Goal: Transaction & Acquisition: Purchase product/service

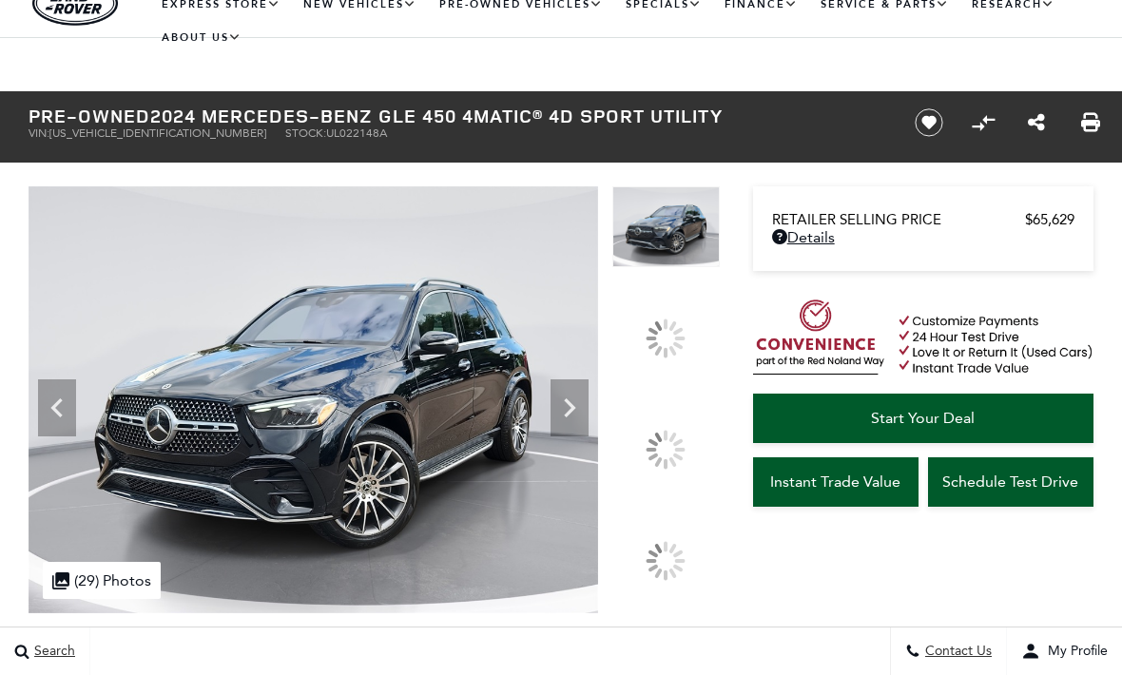
scroll to position [56, 0]
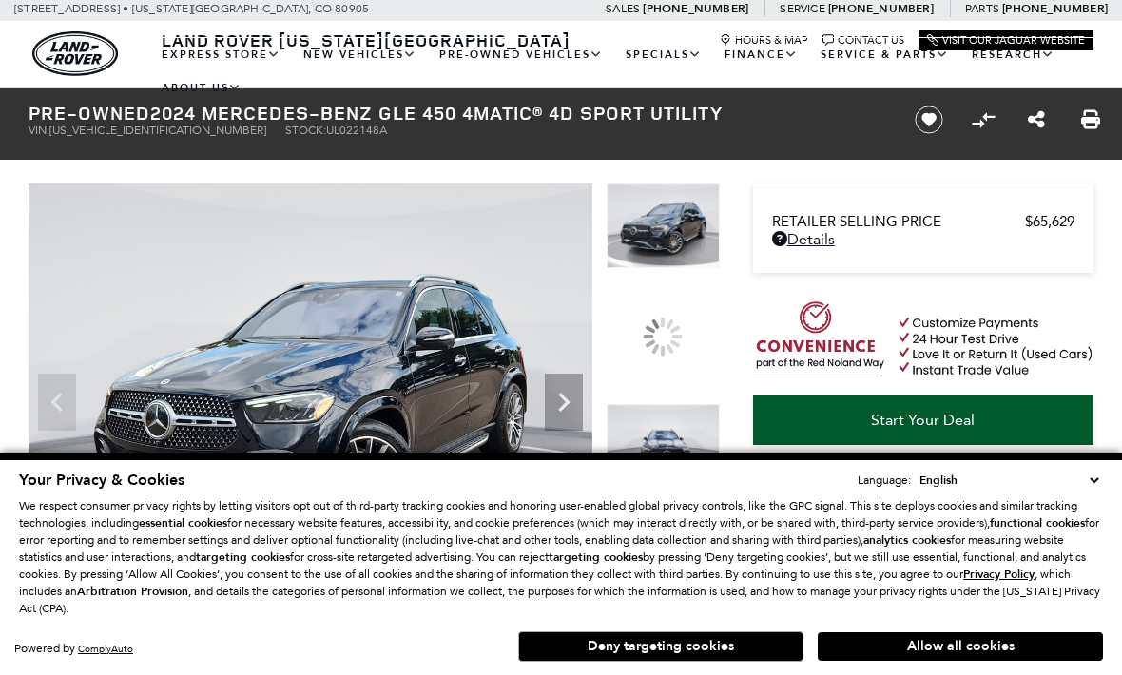
click at [673, 626] on div at bounding box center [663, 668] width 113 height 85
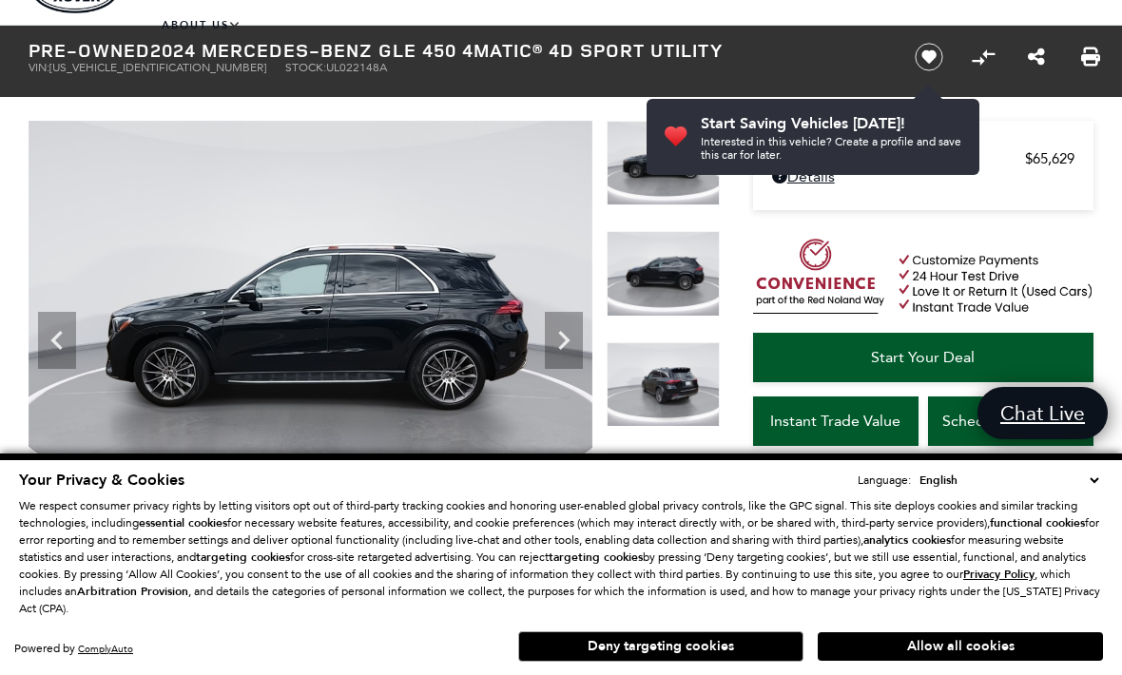
scroll to position [124, 0]
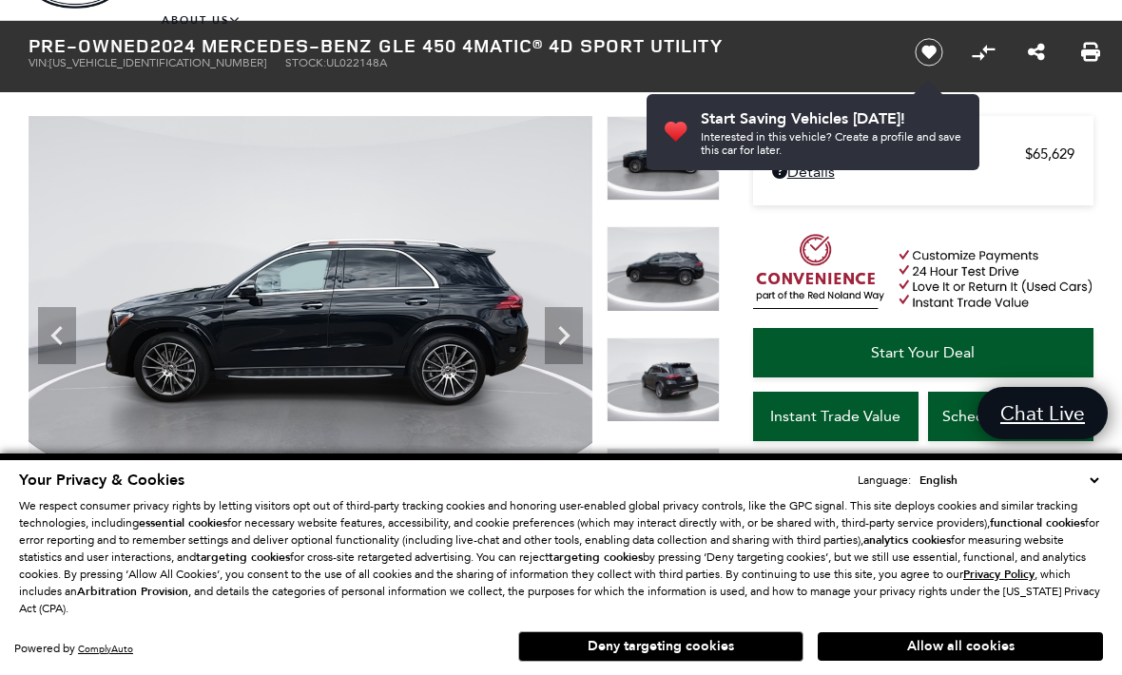
click at [551, 329] on icon "Next" at bounding box center [564, 336] width 38 height 38
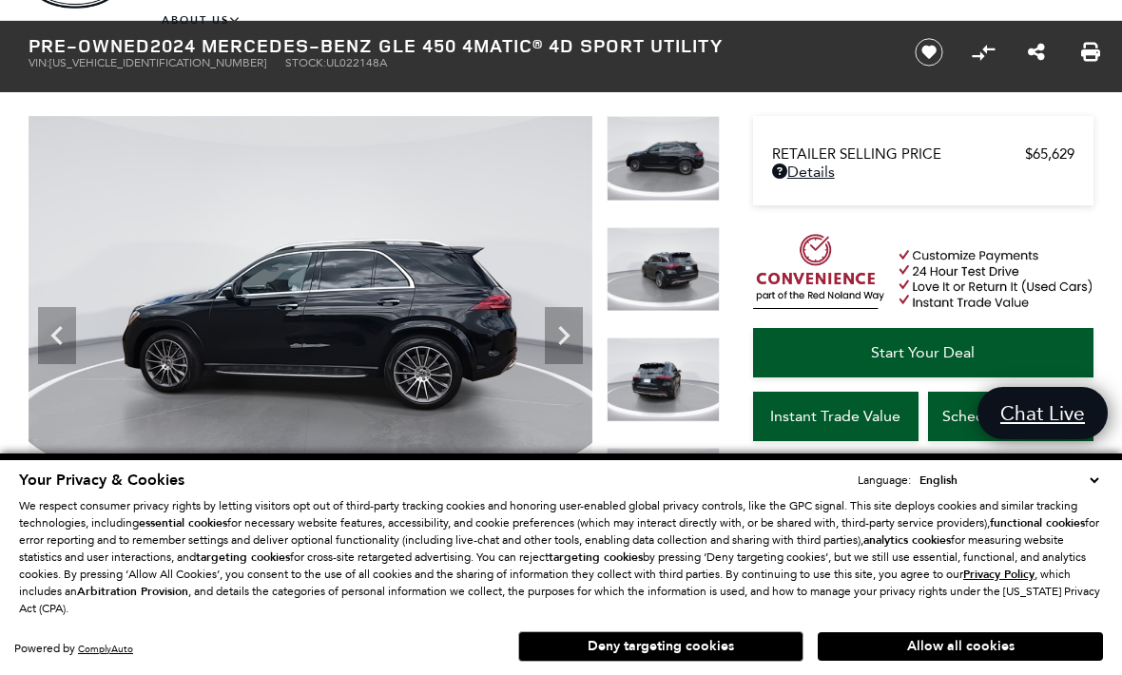
click at [571, 330] on icon "Next" at bounding box center [564, 336] width 38 height 38
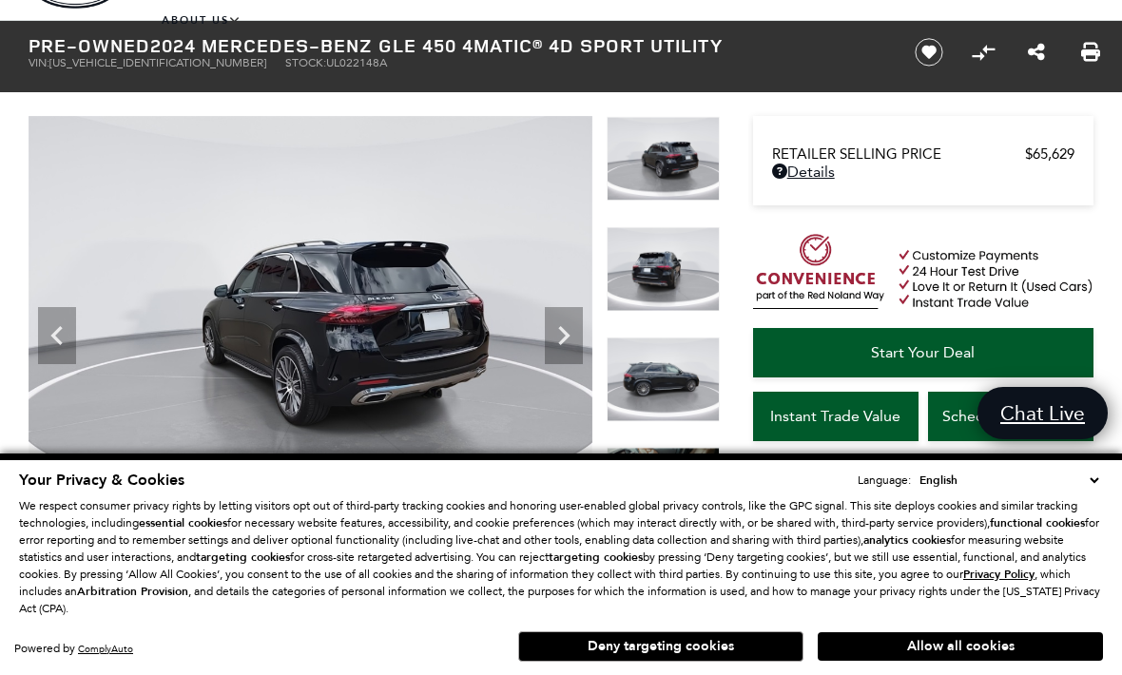
click at [568, 331] on icon "Next" at bounding box center [564, 336] width 38 height 38
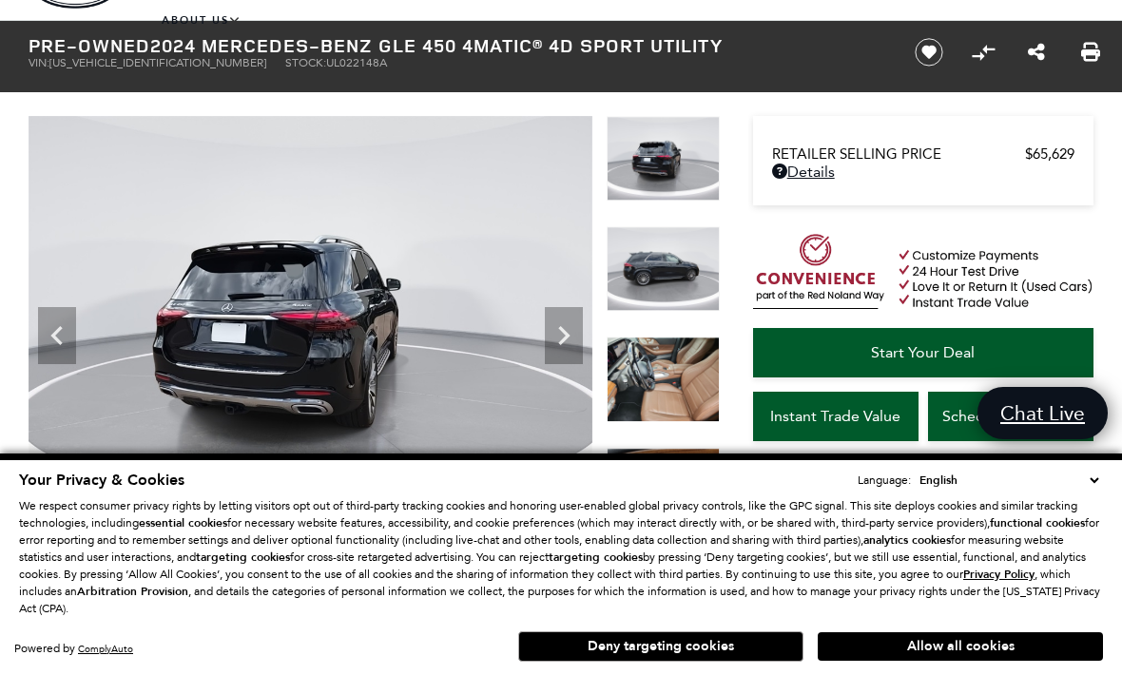
click at [566, 329] on icon "Next" at bounding box center [564, 336] width 38 height 38
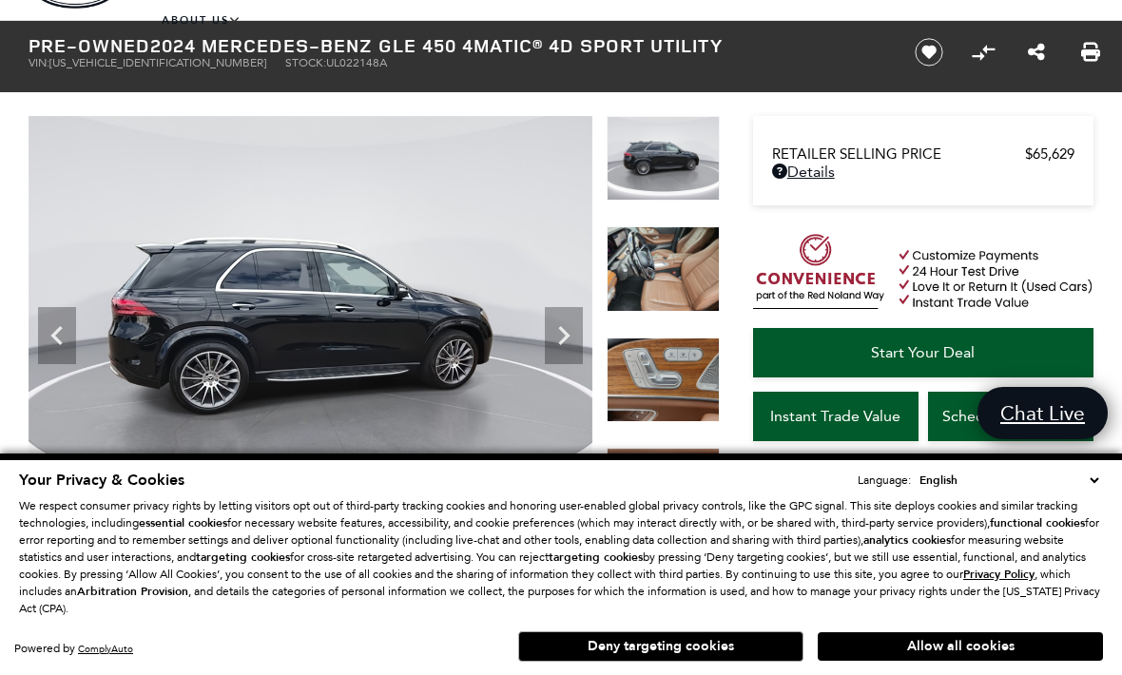
click at [568, 329] on icon "Next" at bounding box center [564, 336] width 38 height 38
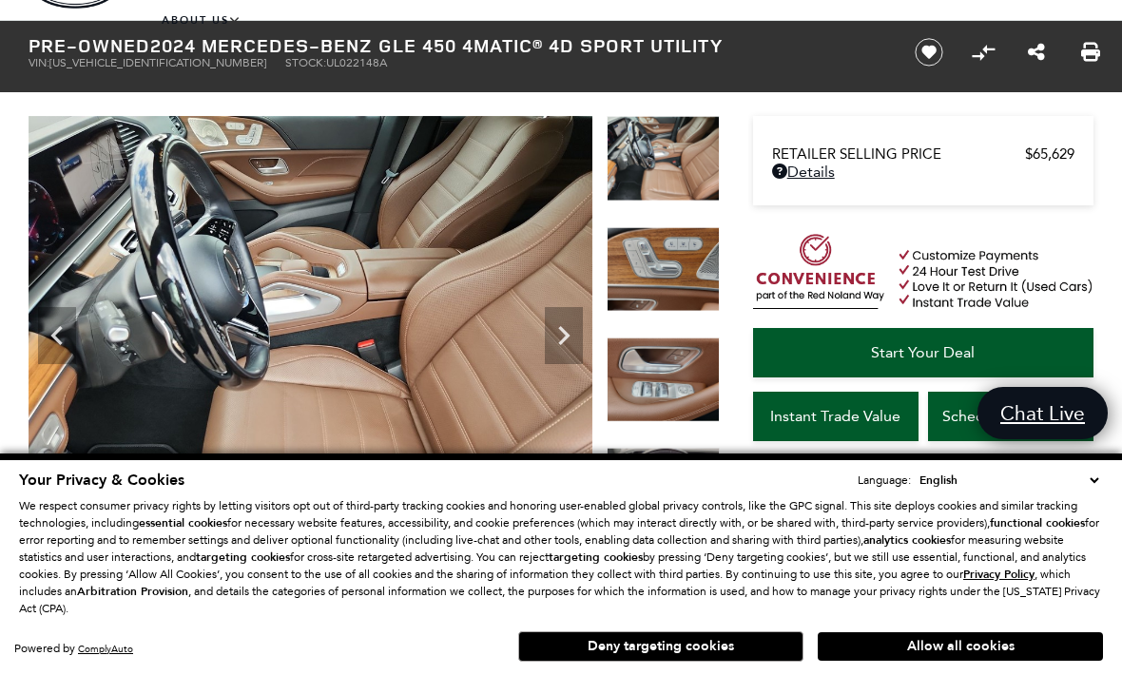
click at [568, 329] on icon "Next" at bounding box center [564, 336] width 38 height 38
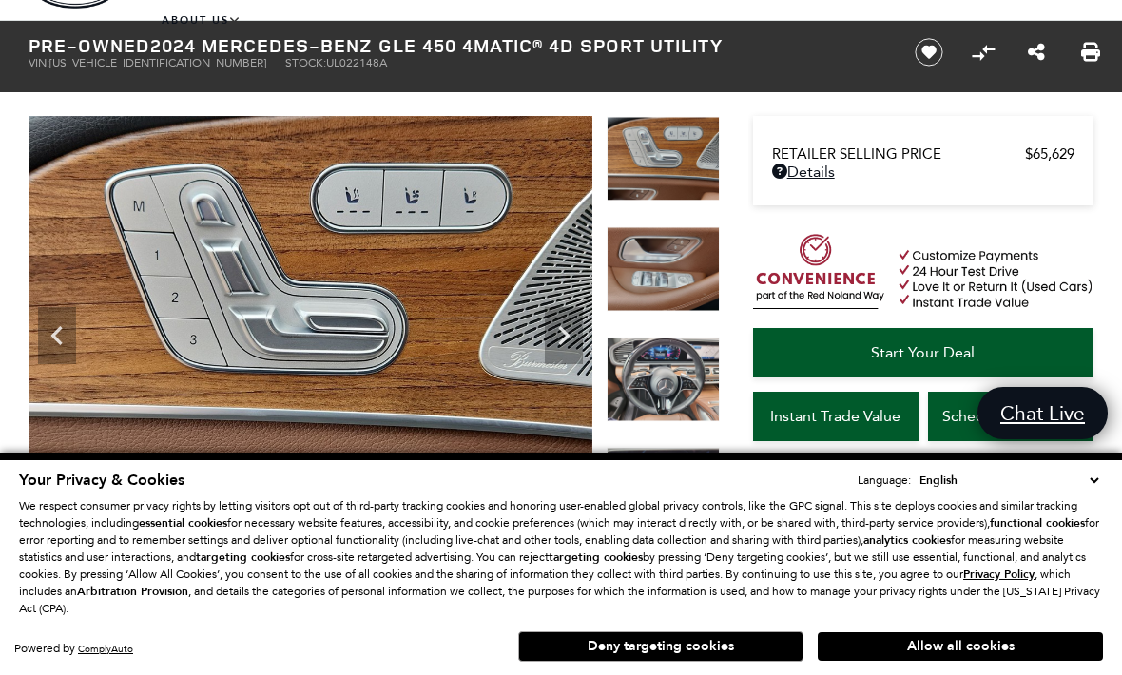
click at [566, 329] on icon "Next" at bounding box center [564, 336] width 38 height 38
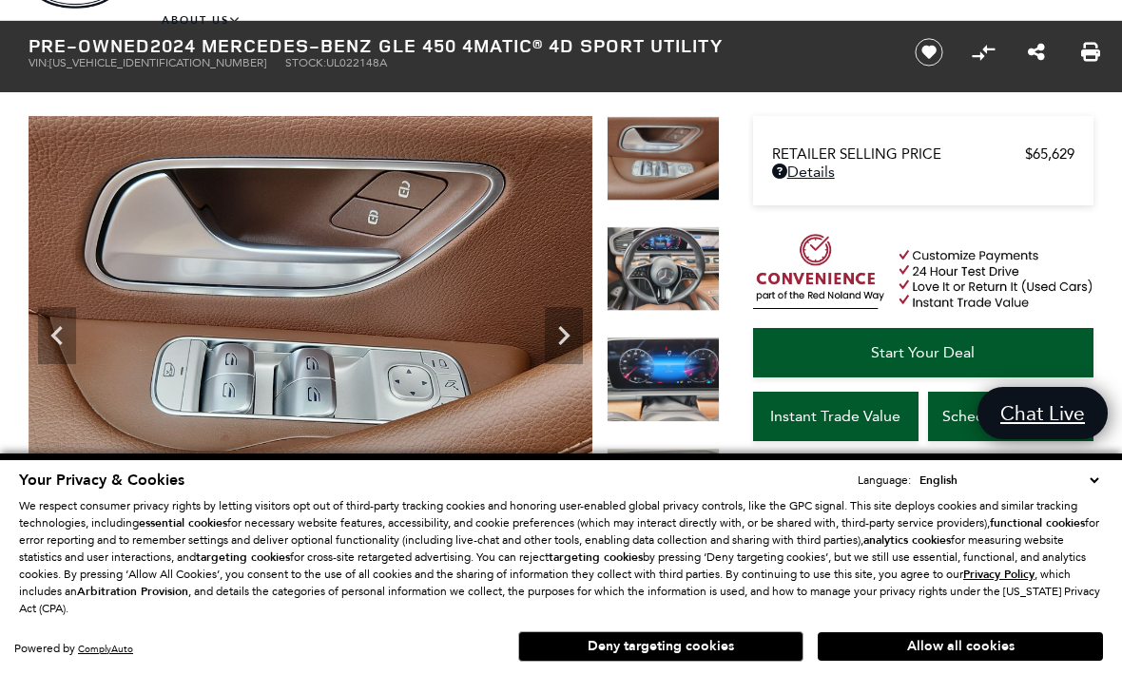
click at [564, 329] on icon "Next" at bounding box center [563, 335] width 11 height 19
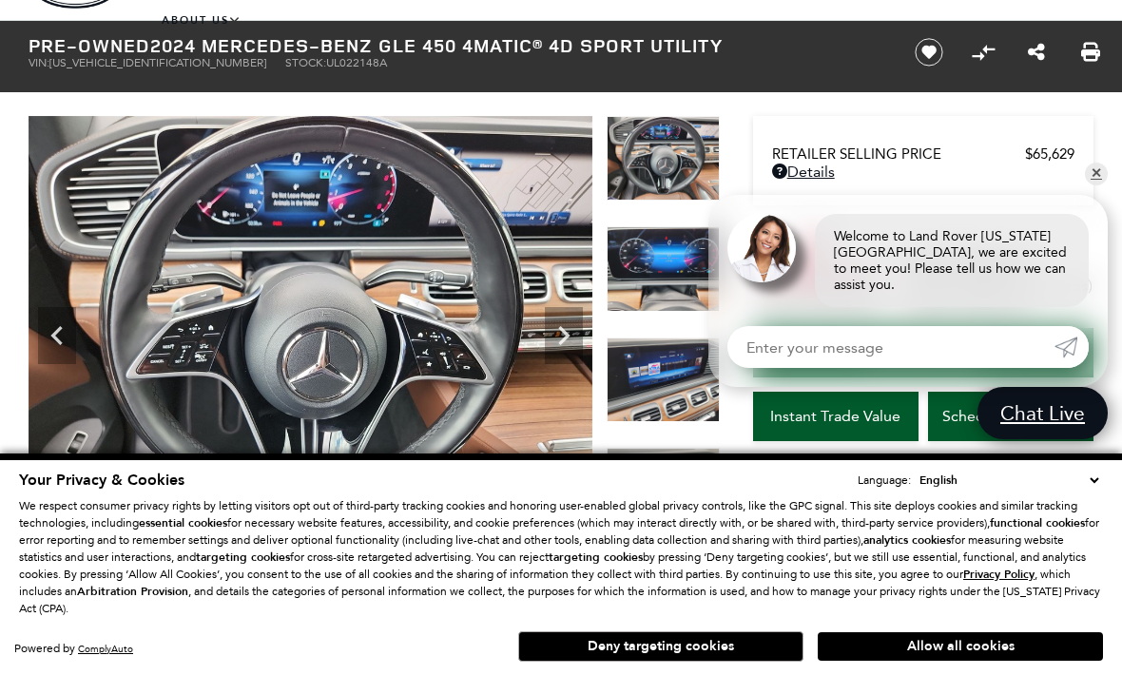
click at [566, 329] on icon "Next" at bounding box center [564, 336] width 38 height 38
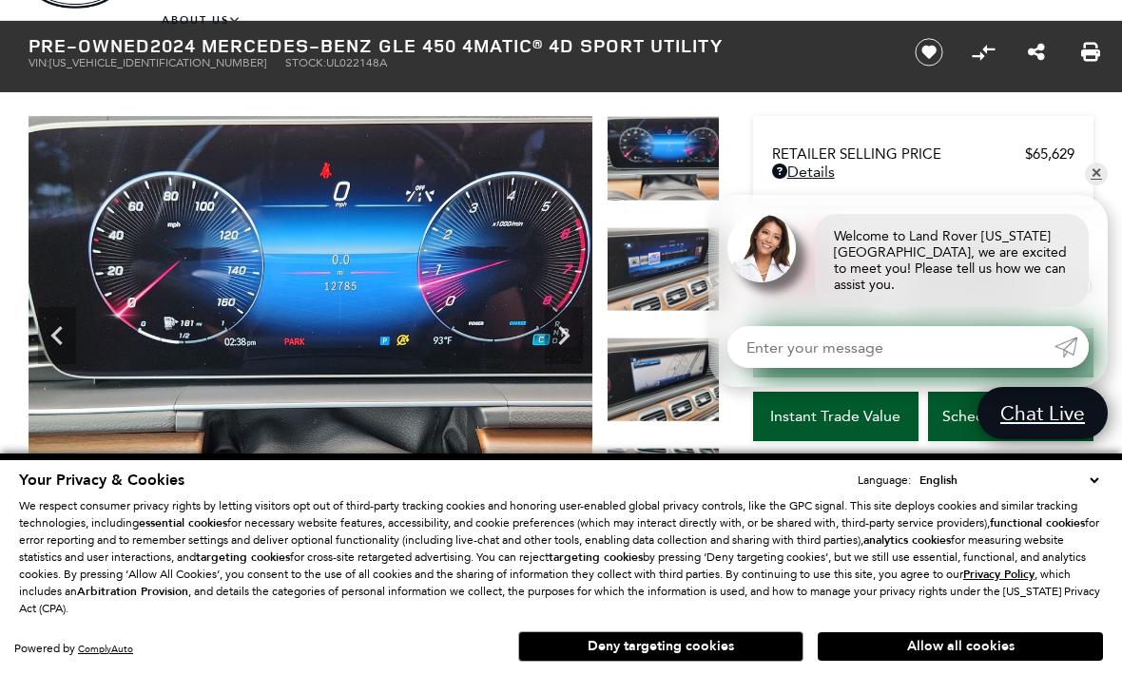
click at [568, 329] on icon "Next" at bounding box center [564, 336] width 38 height 38
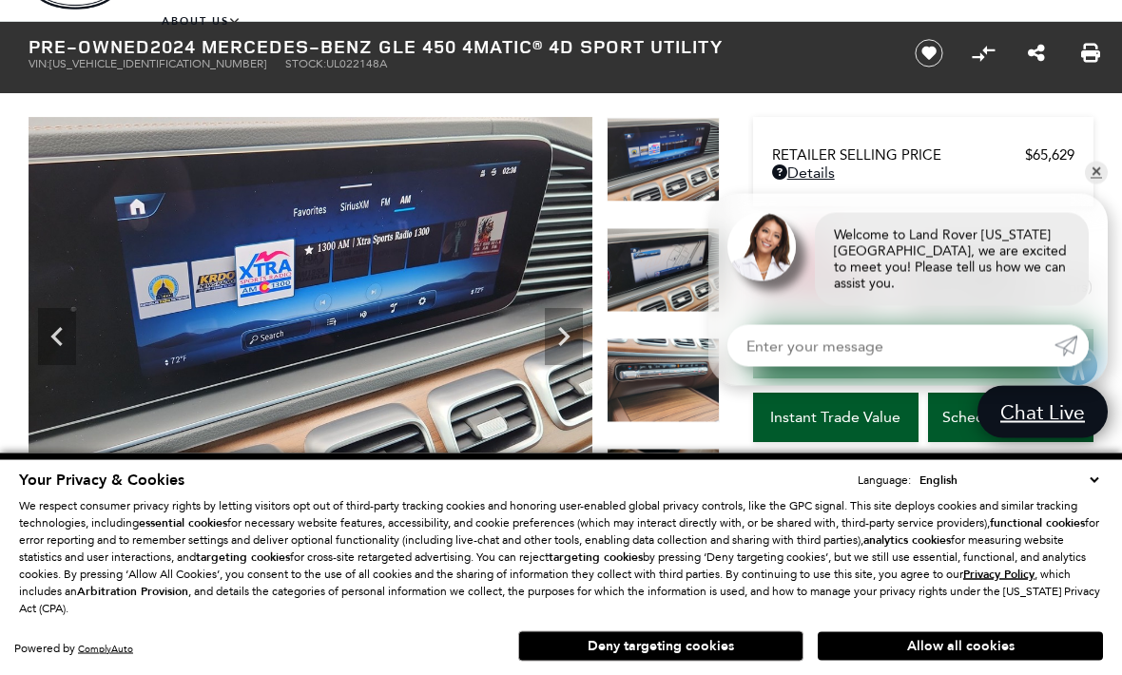
scroll to position [132, 0]
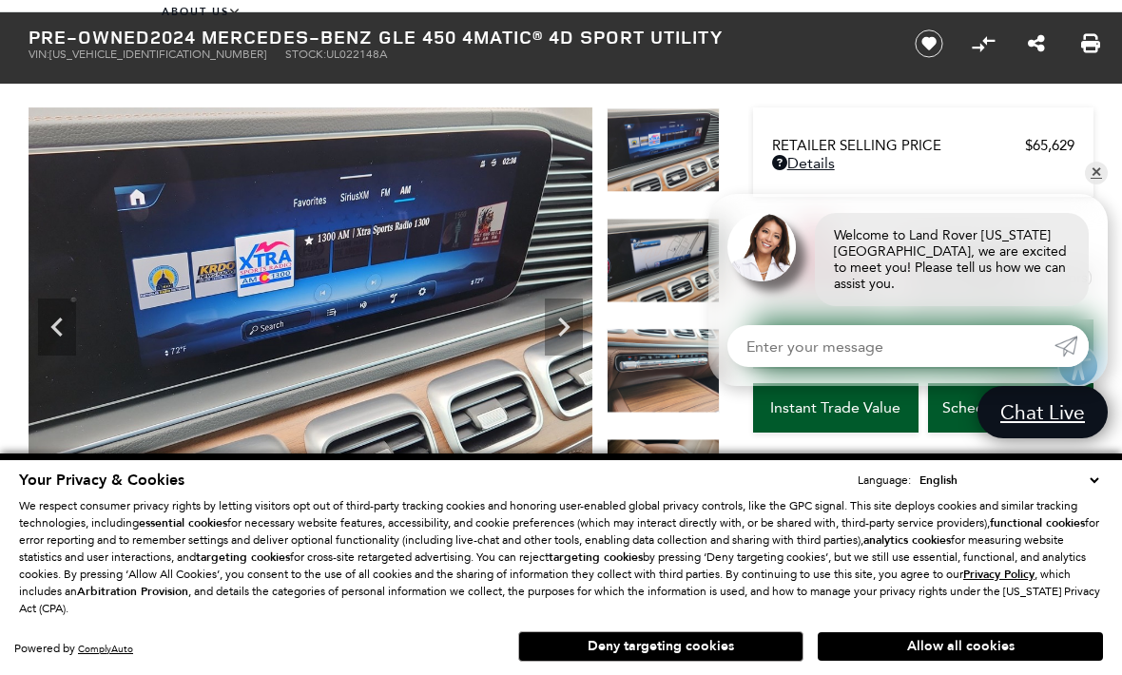
click at [1092, 255] on img at bounding box center [923, 265] width 340 height 80
click at [1096, 185] on link "✕" at bounding box center [1096, 173] width 23 height 23
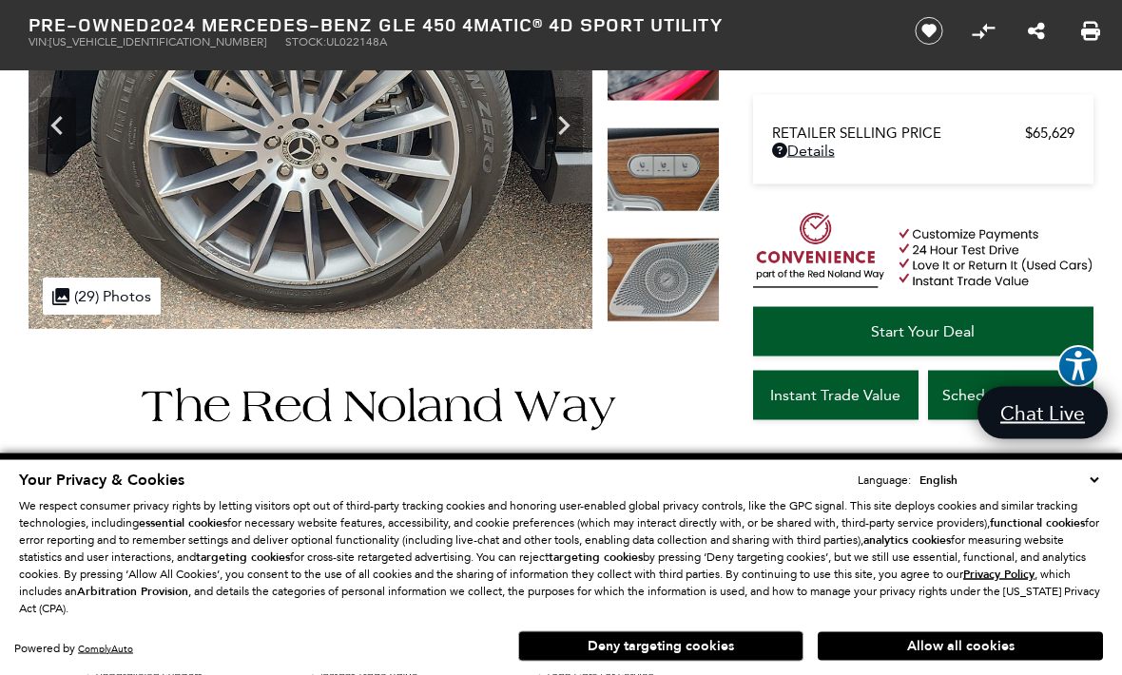
scroll to position [0, 0]
